Goal: Information Seeking & Learning: Learn about a topic

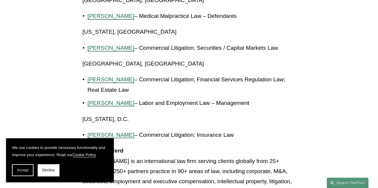
scroll to position [1610, 0]
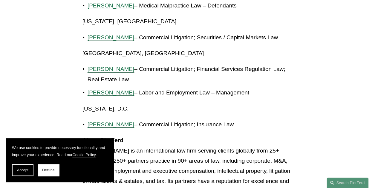
click at [98, 96] on span "[PERSON_NAME]" at bounding box center [110, 92] width 47 height 6
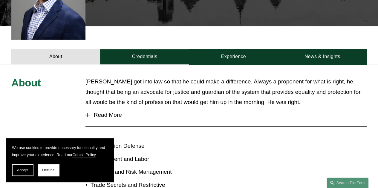
scroll to position [208, 0]
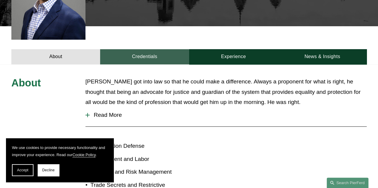
click at [158, 49] on link "Credentials" at bounding box center [144, 56] width 89 height 15
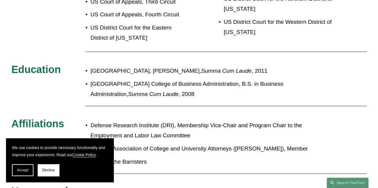
scroll to position [339, 0]
